Goal: Navigation & Orientation: Understand site structure

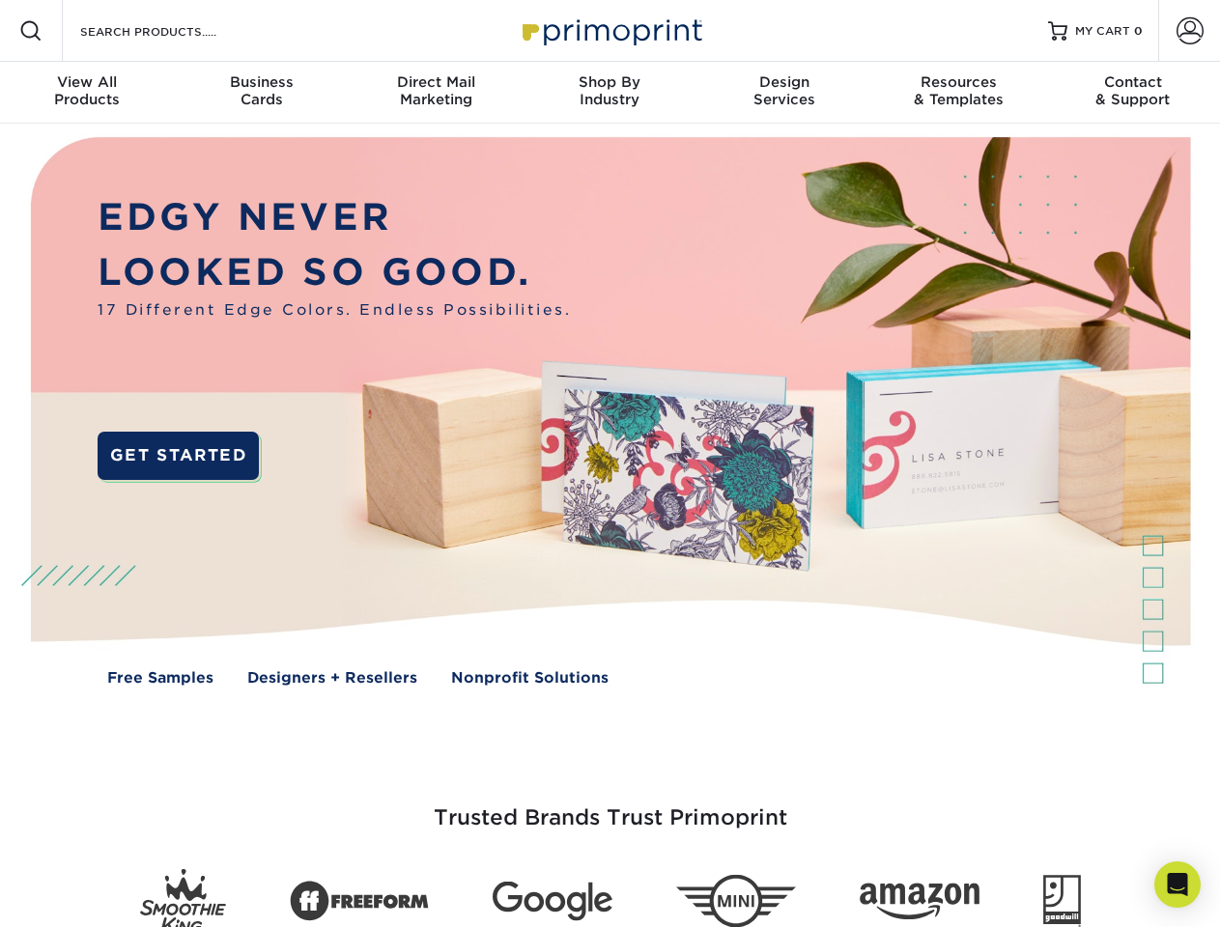
click at [609, 464] on img at bounding box center [609, 426] width 1207 height 604
click at [31, 31] on span at bounding box center [30, 30] width 23 height 23
click at [1189, 31] on span at bounding box center [1189, 30] width 27 height 27
click at [87, 93] on div "View All Products" at bounding box center [87, 90] width 174 height 35
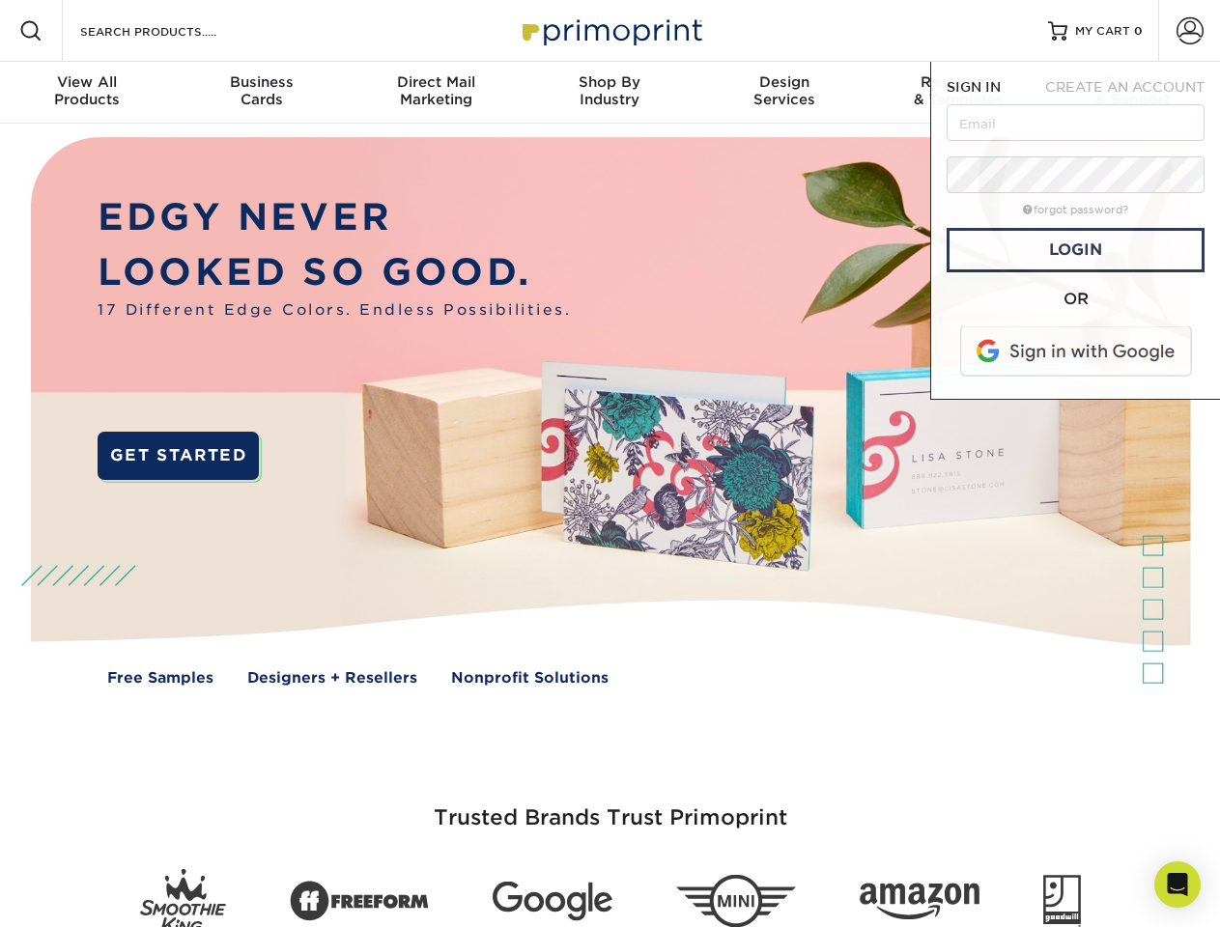
click at [261, 93] on div "Business Cards" at bounding box center [261, 90] width 174 height 35
click at [436, 93] on div "Direct Mail Marketing" at bounding box center [436, 90] width 174 height 35
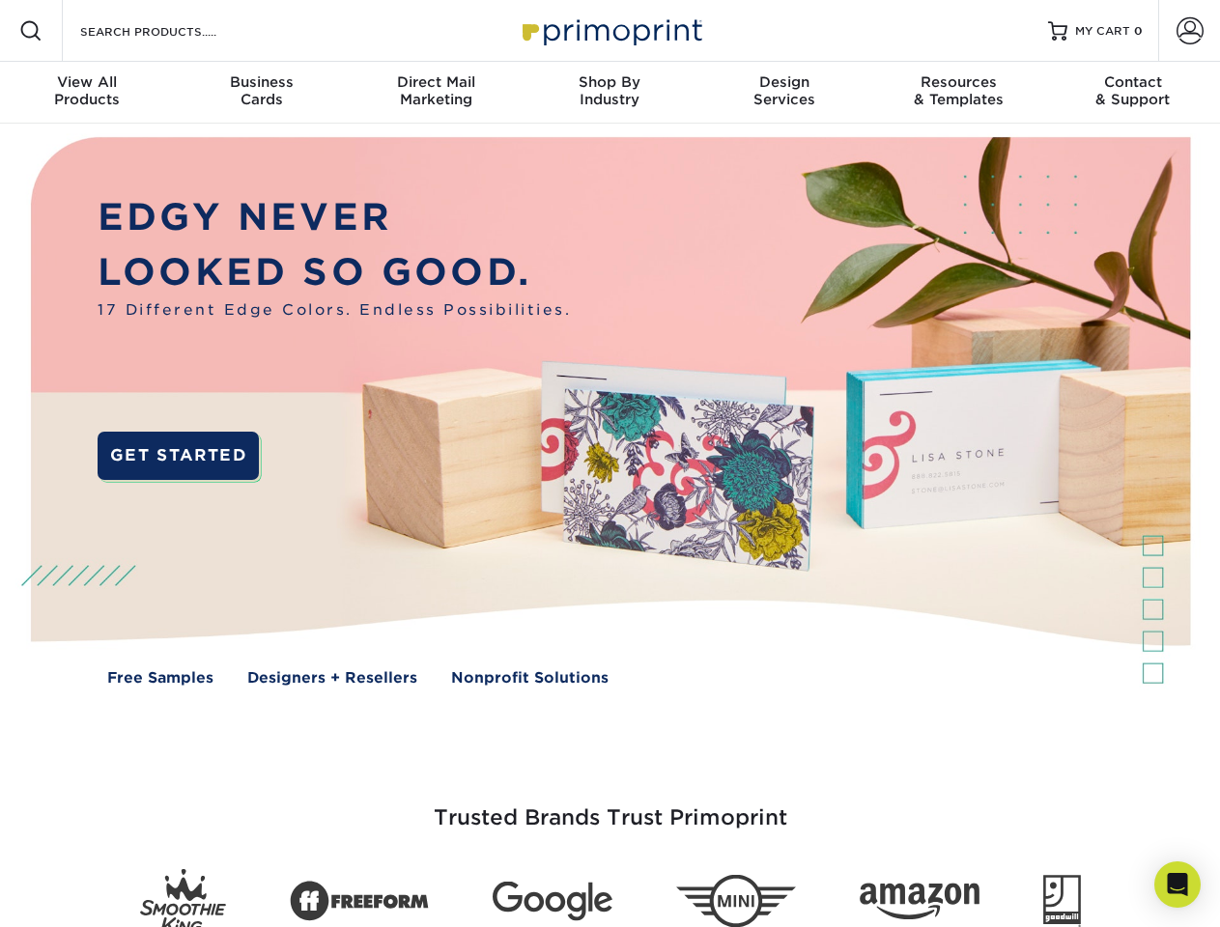
click at [609, 93] on div "Shop By Industry" at bounding box center [609, 90] width 174 height 35
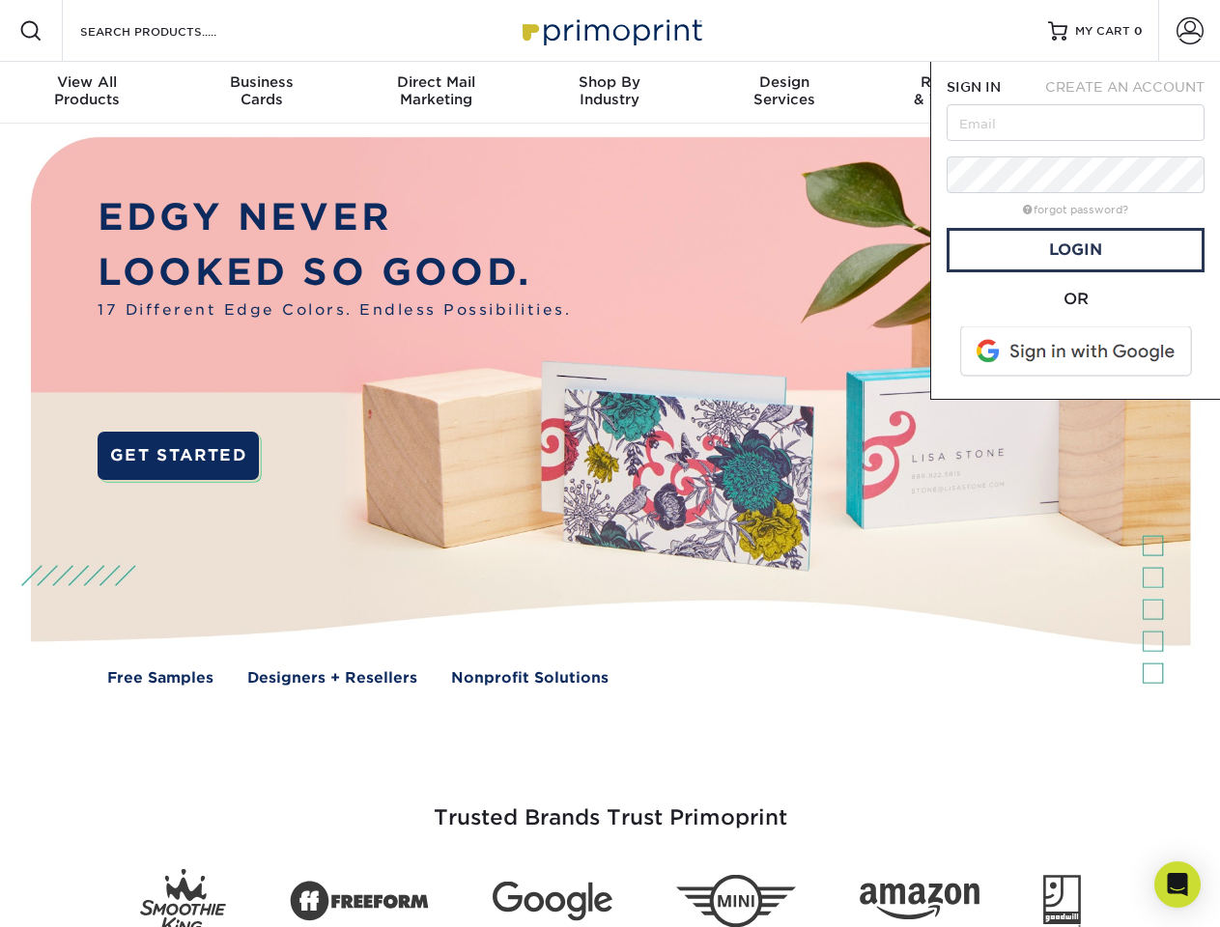
click at [784, 93] on div "Design Services" at bounding box center [784, 90] width 174 height 35
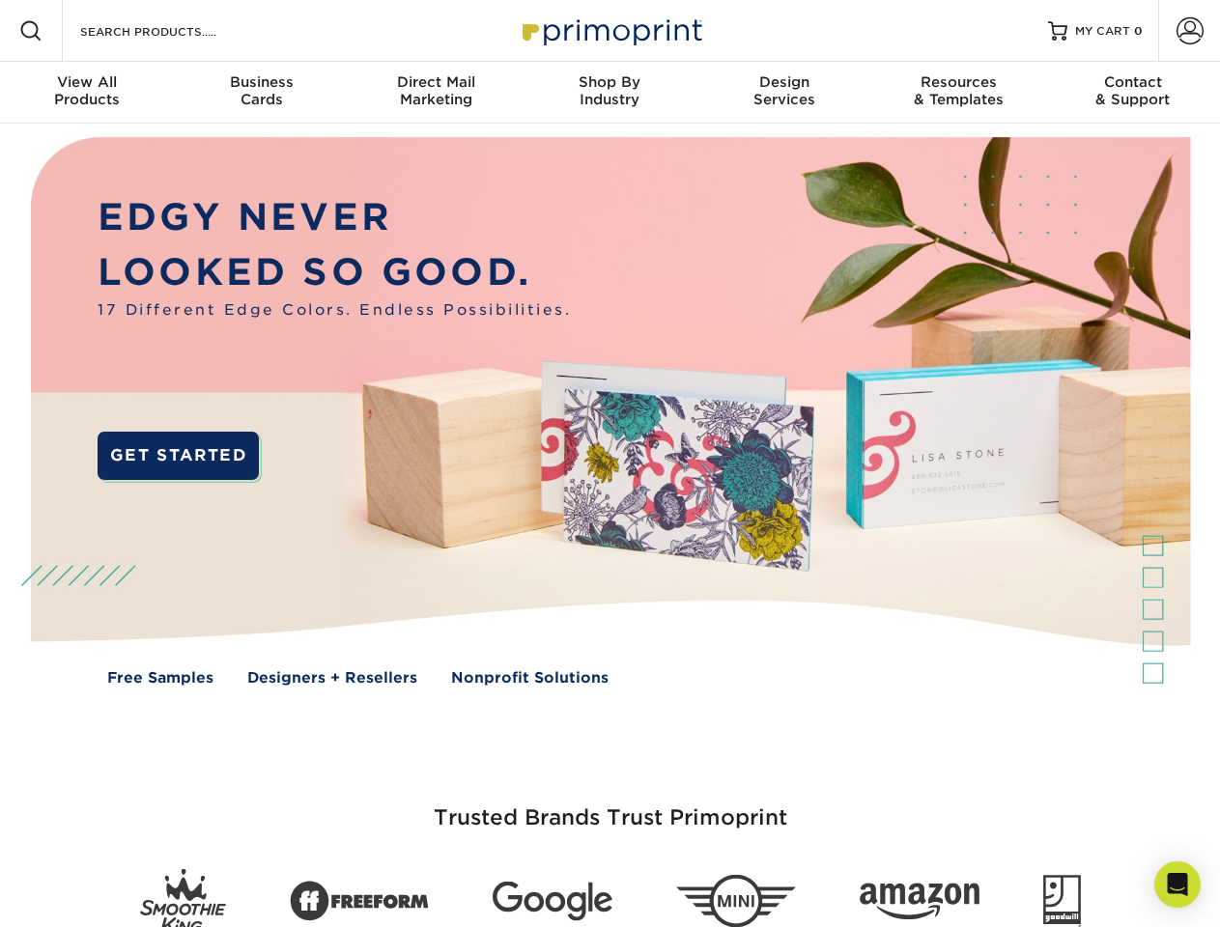
click at [958, 93] on span "SIGN IN" at bounding box center [973, 86] width 54 height 15
click at [1133, 93] on div "Contact & Support" at bounding box center [1133, 90] width 174 height 35
